Goal: Transaction & Acquisition: Obtain resource

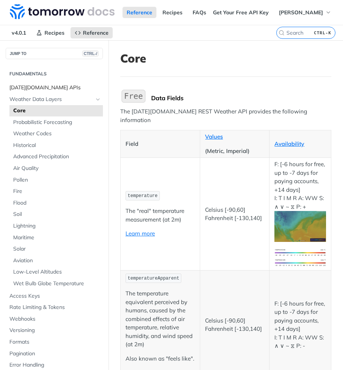
click at [47, 89] on span "[DATE][DOMAIN_NAME] APIs" at bounding box center [55, 88] width 92 height 8
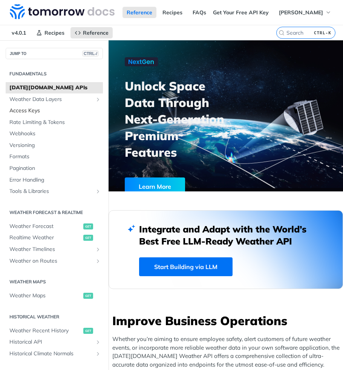
click at [45, 108] on span "Access Keys" at bounding box center [55, 111] width 92 height 8
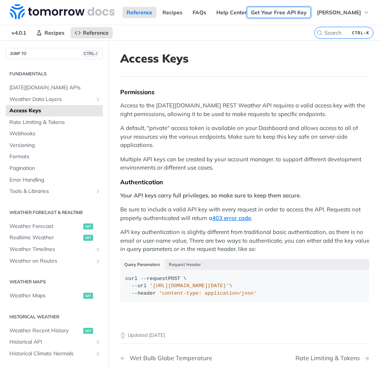
click at [284, 11] on link "Get Your Free API Key" at bounding box center [279, 12] width 64 height 11
